Goal: Information Seeking & Learning: Understand process/instructions

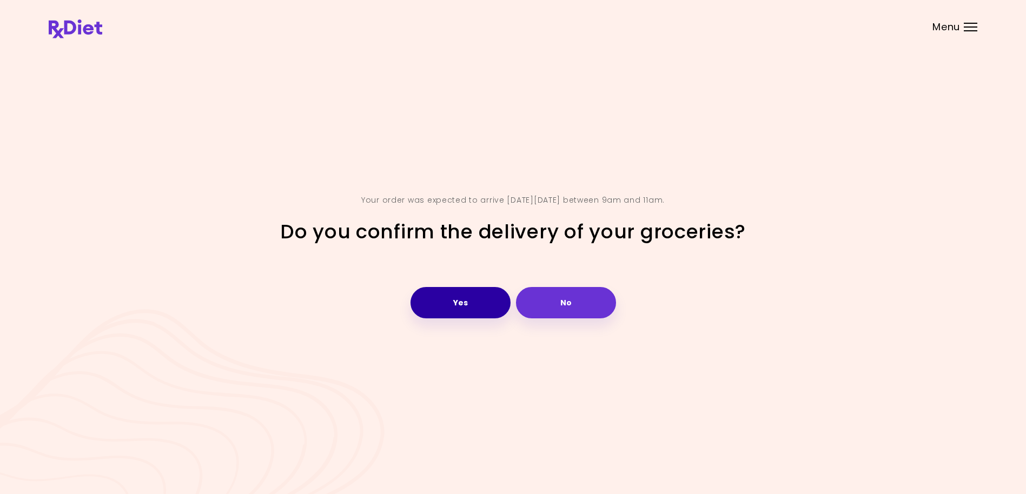
click at [450, 319] on button "Yes" at bounding box center [461, 302] width 100 height 31
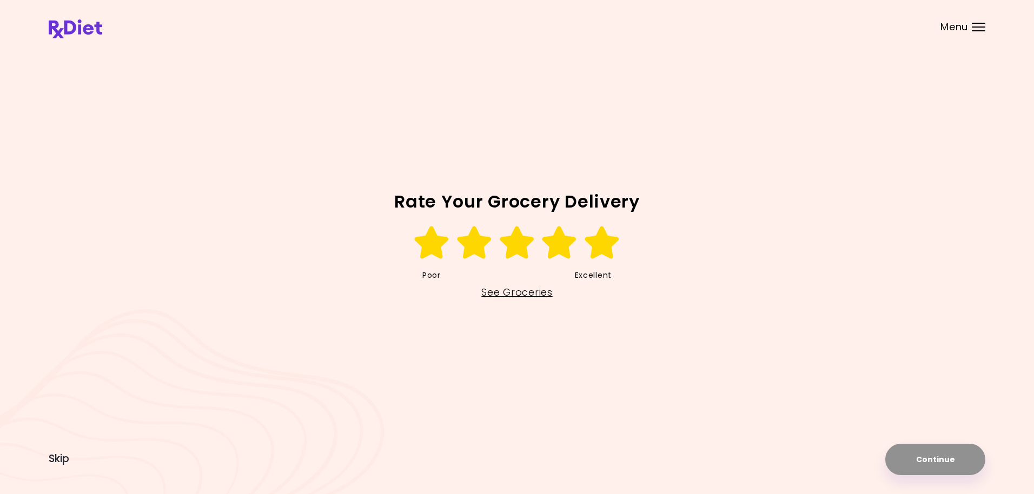
click at [602, 247] on icon at bounding box center [602, 243] width 37 height 32
click at [935, 459] on button "Continue" at bounding box center [936, 459] width 100 height 31
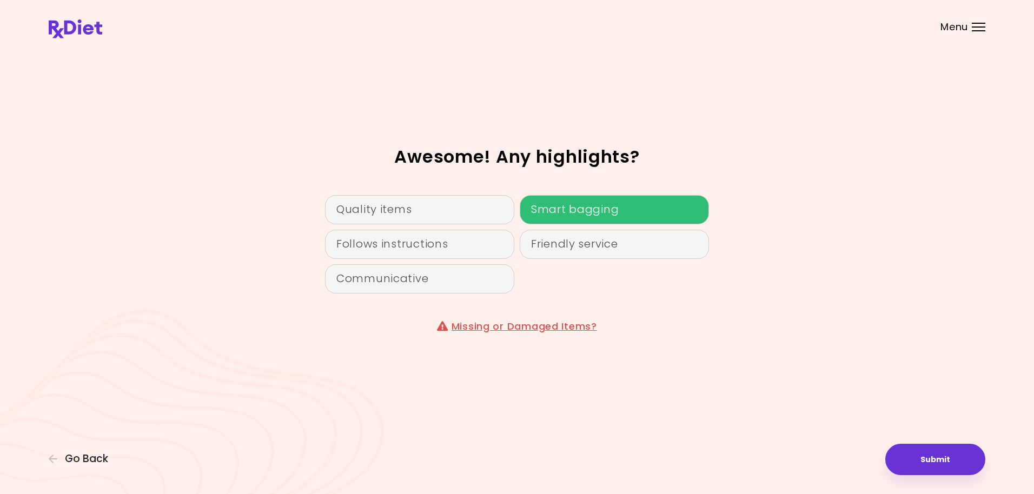
click at [576, 213] on div "Smart bagging" at bounding box center [614, 209] width 189 height 29
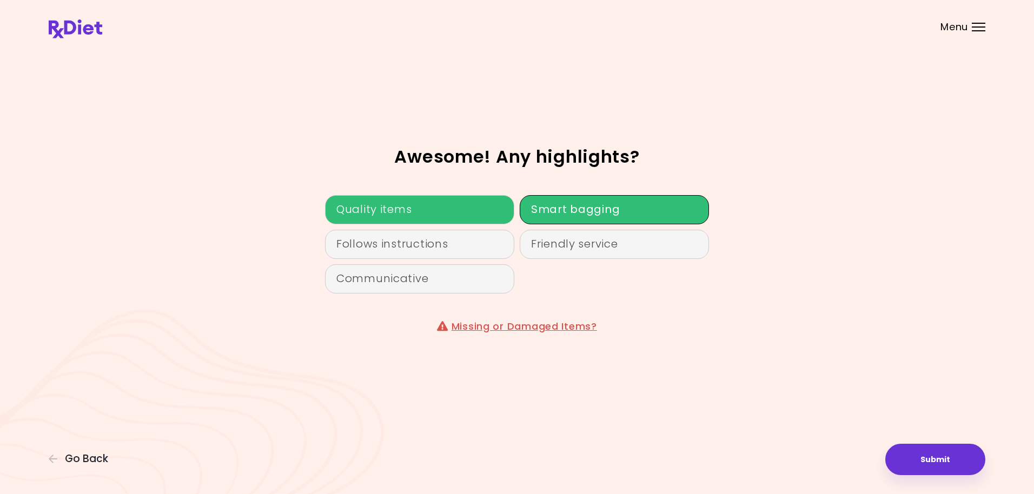
click at [434, 207] on div "Quality items" at bounding box center [419, 209] width 189 height 29
click at [948, 454] on button "Submit" at bounding box center [936, 459] width 100 height 31
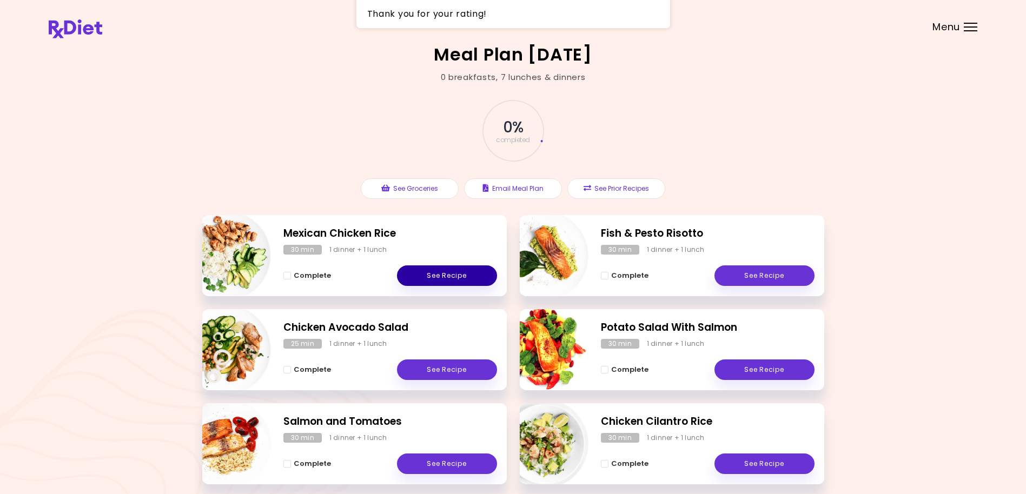
click at [449, 278] on link "See Recipe" at bounding box center [447, 276] width 100 height 21
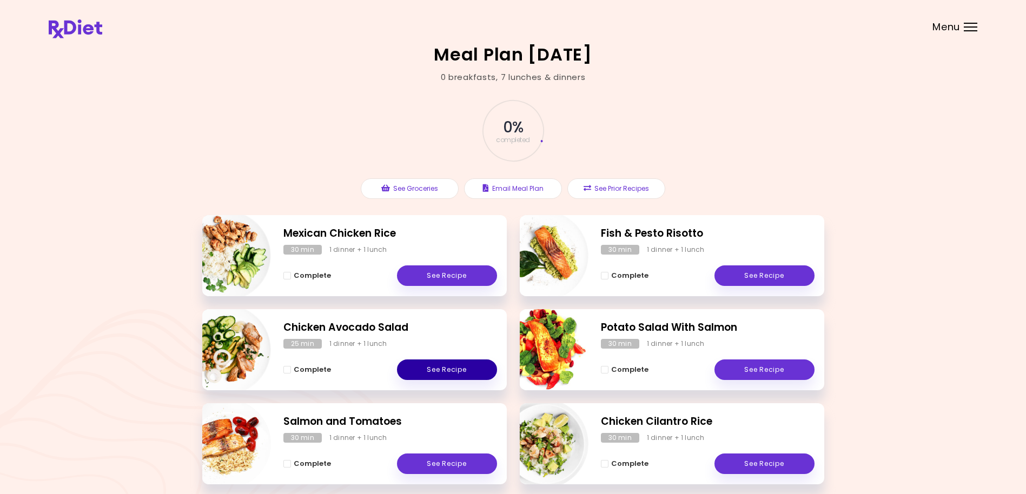
click at [447, 369] on link "See Recipe" at bounding box center [447, 370] width 100 height 21
click at [438, 460] on link "See Recipe" at bounding box center [447, 464] width 100 height 21
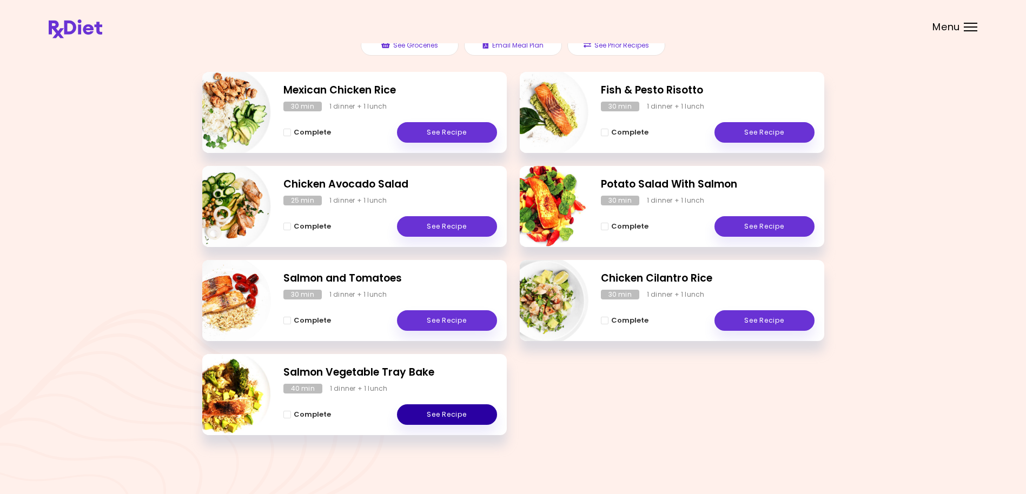
click at [458, 417] on link "See Recipe" at bounding box center [447, 415] width 100 height 21
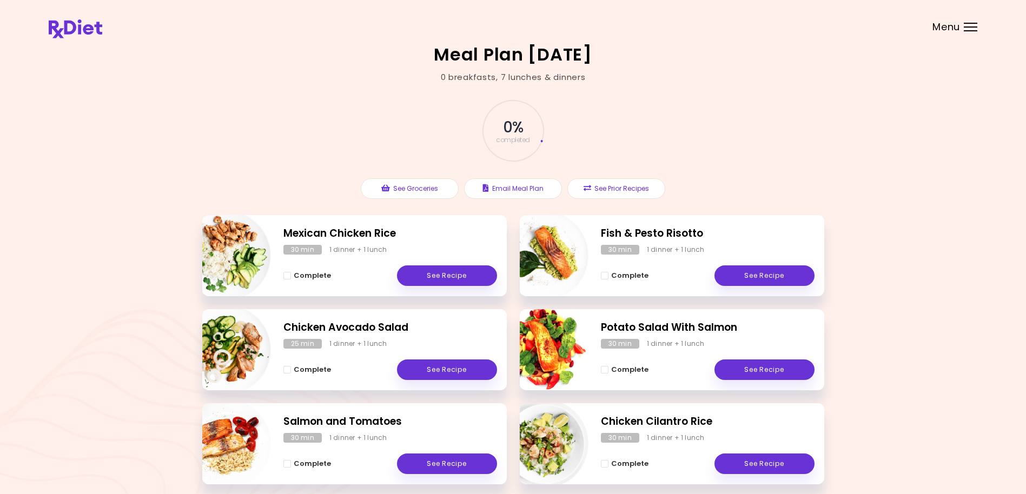
scroll to position [143, 0]
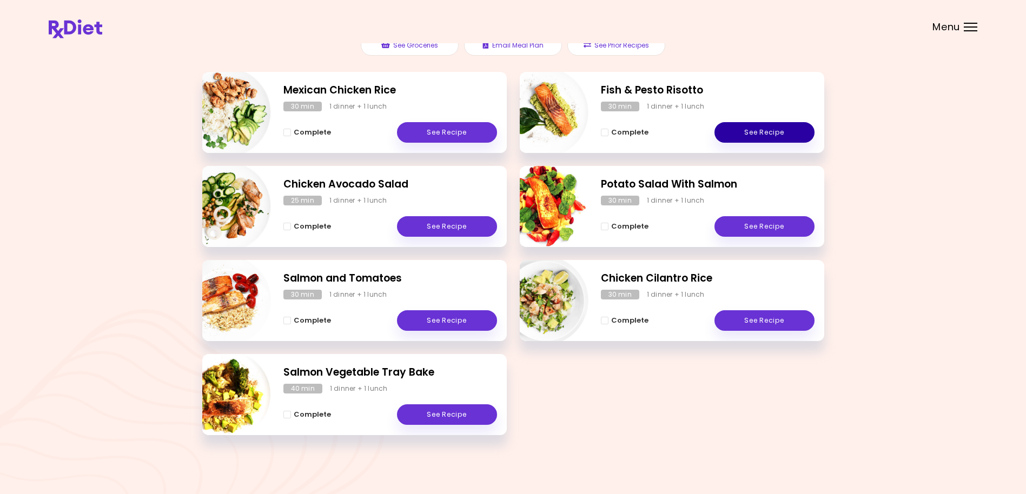
click at [777, 131] on link "See Recipe" at bounding box center [765, 132] width 100 height 21
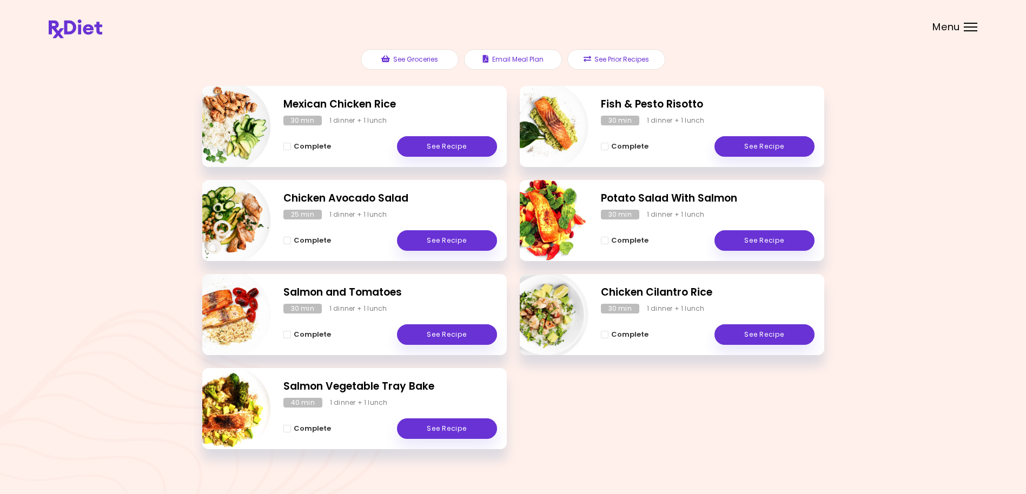
scroll to position [143, 0]
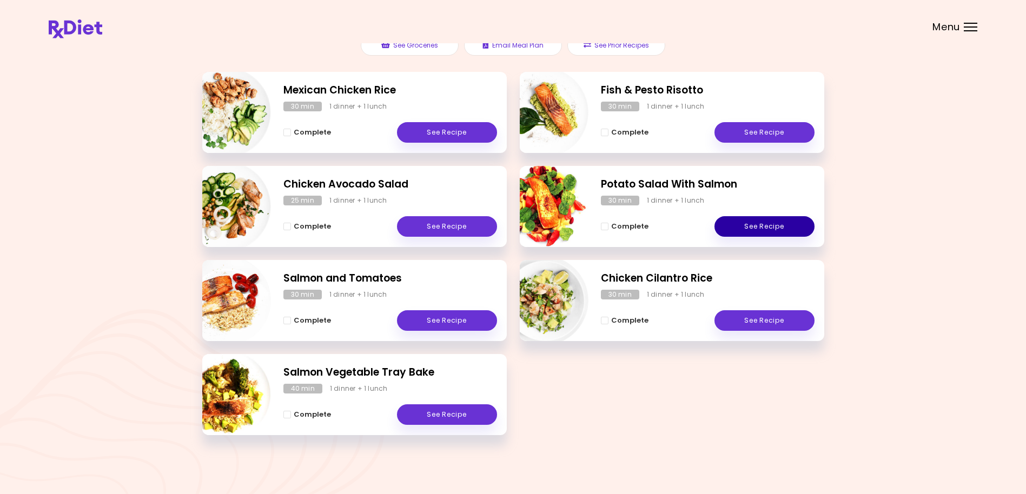
click at [775, 228] on link "See Recipe" at bounding box center [765, 226] width 100 height 21
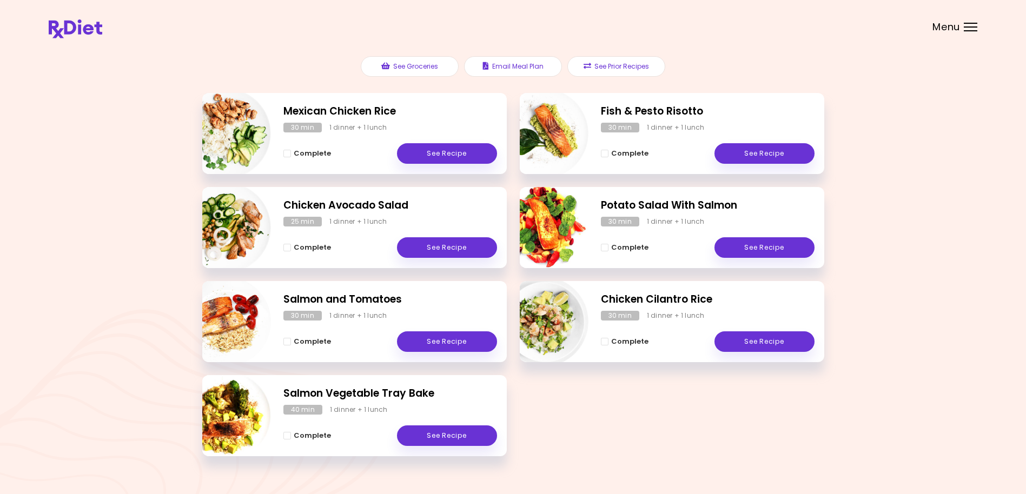
scroll to position [143, 0]
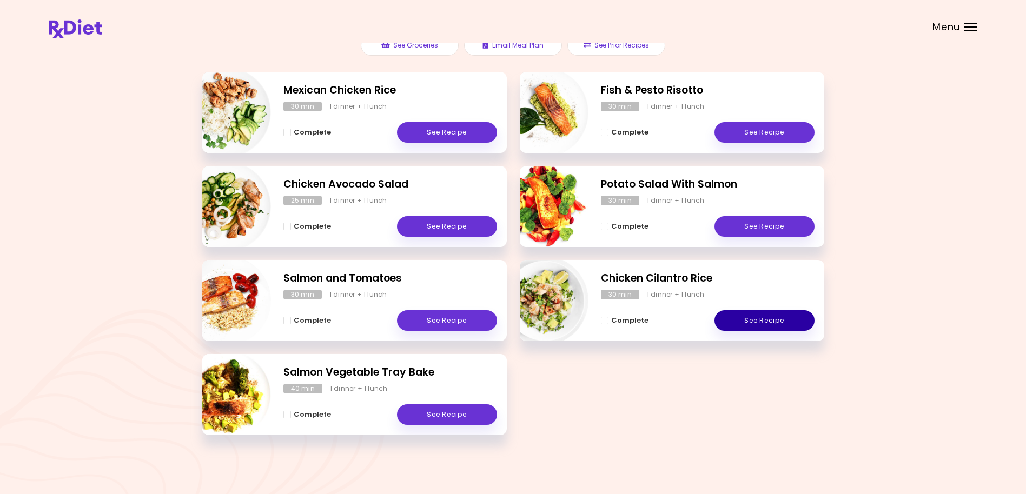
click at [763, 318] on link "See Recipe" at bounding box center [765, 321] width 100 height 21
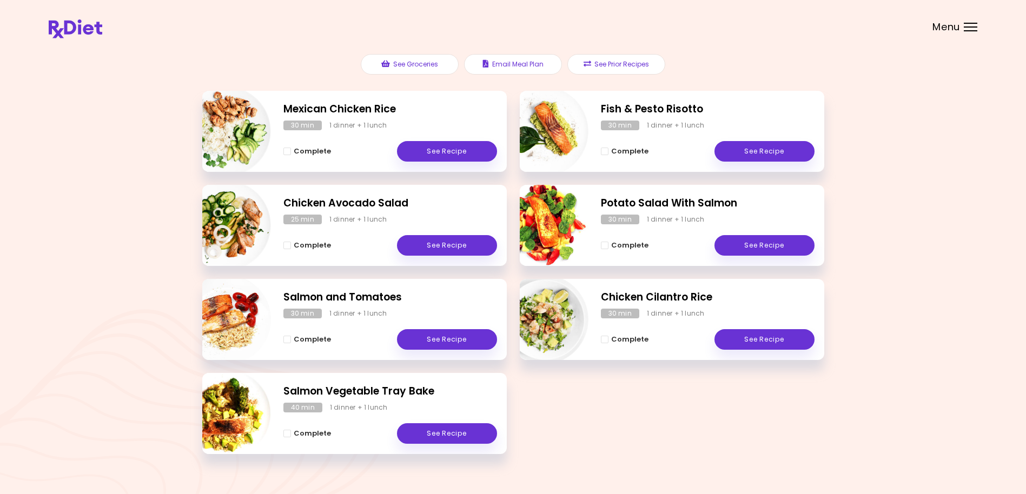
scroll to position [143, 0]
